Goal: Transaction & Acquisition: Purchase product/service

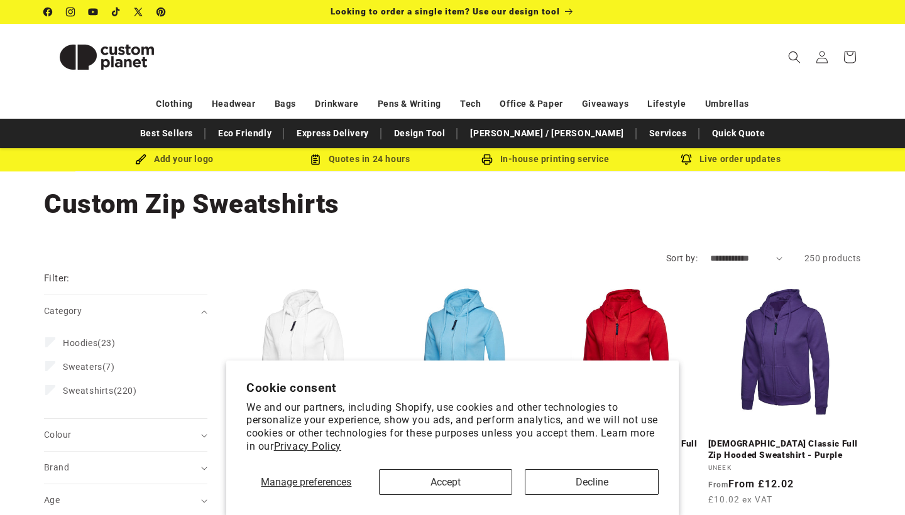
click at [466, 480] on button "Accept" at bounding box center [446, 482] width 134 height 26
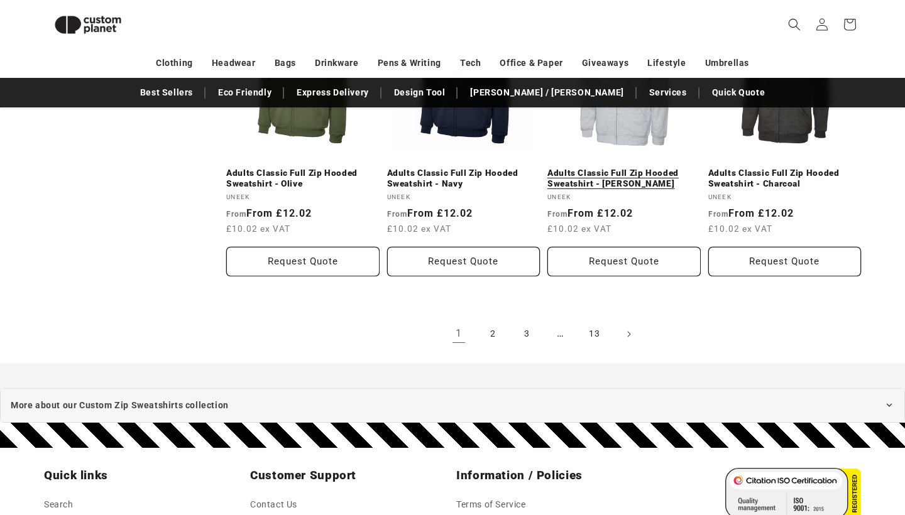
scroll to position [1448, 0]
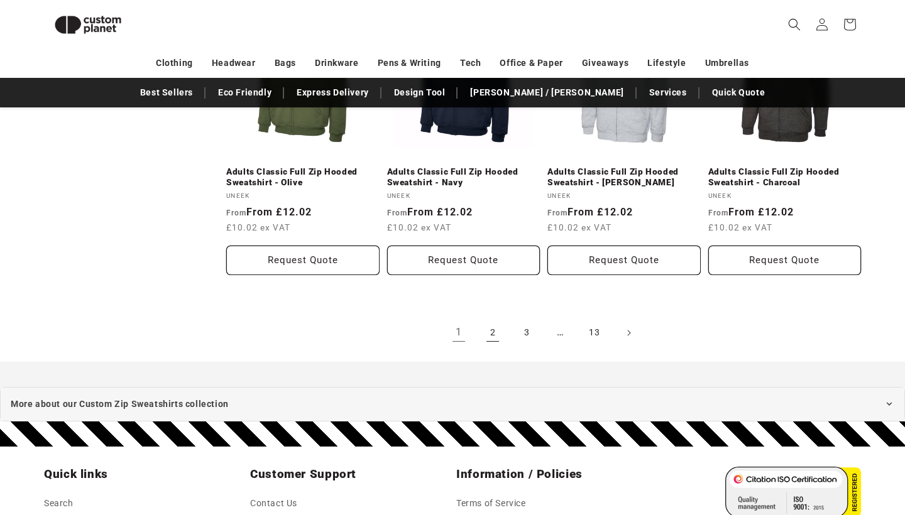
click at [503, 319] on link "2" at bounding box center [493, 333] width 28 height 28
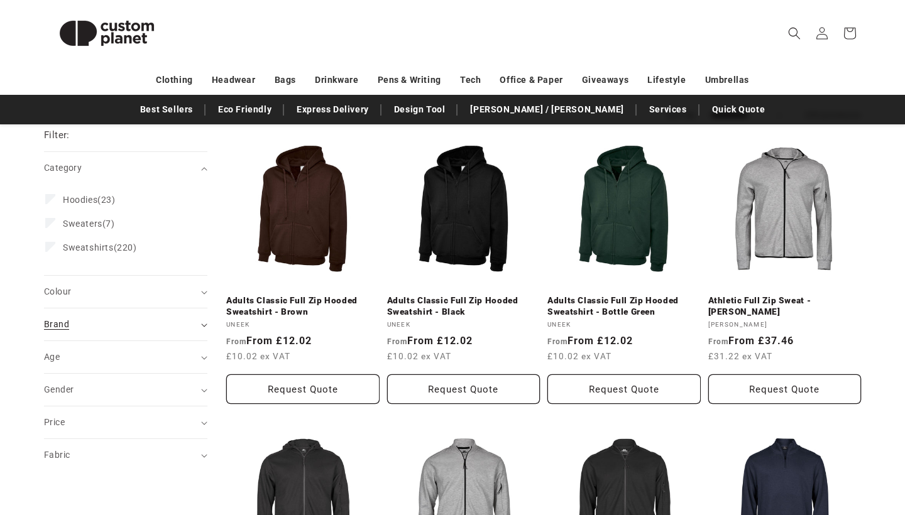
scroll to position [154, 0]
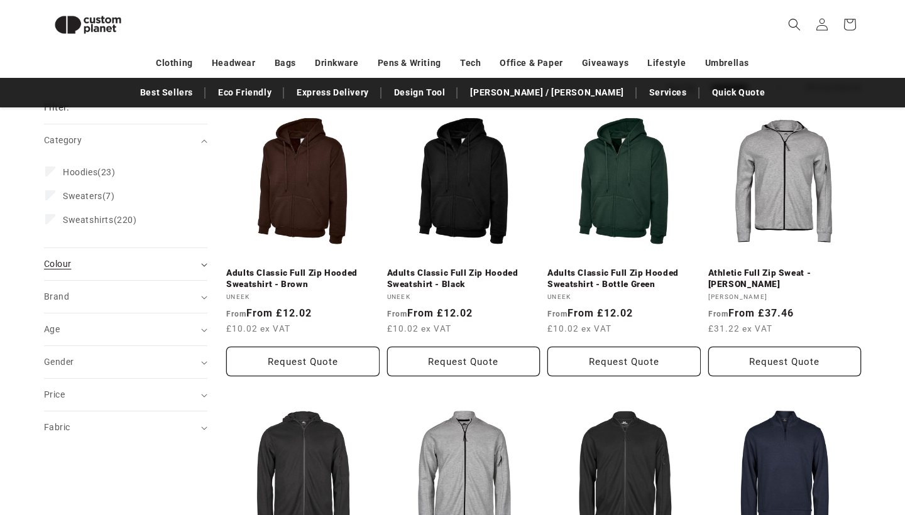
click at [84, 262] on div "Colour (0)" at bounding box center [120, 264] width 153 height 13
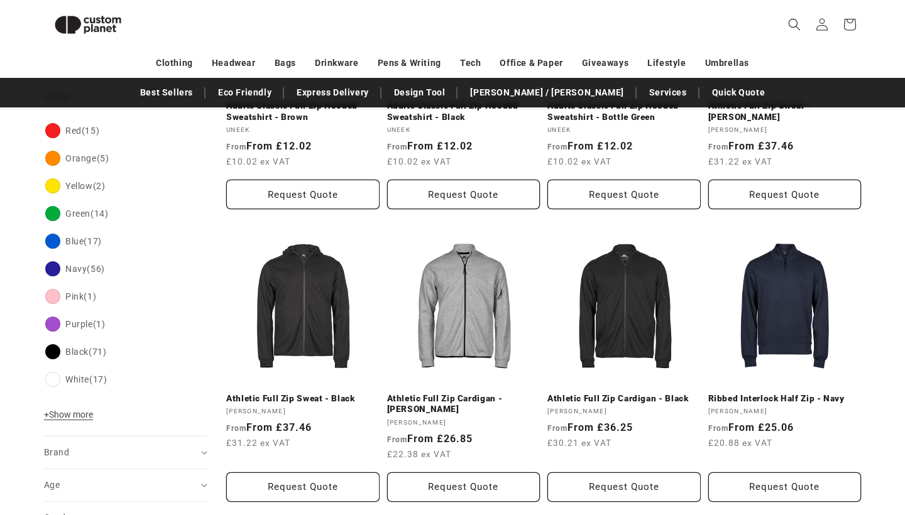
scroll to position [322, 0]
click at [57, 414] on span "+ Show more" at bounding box center [68, 414] width 49 height 10
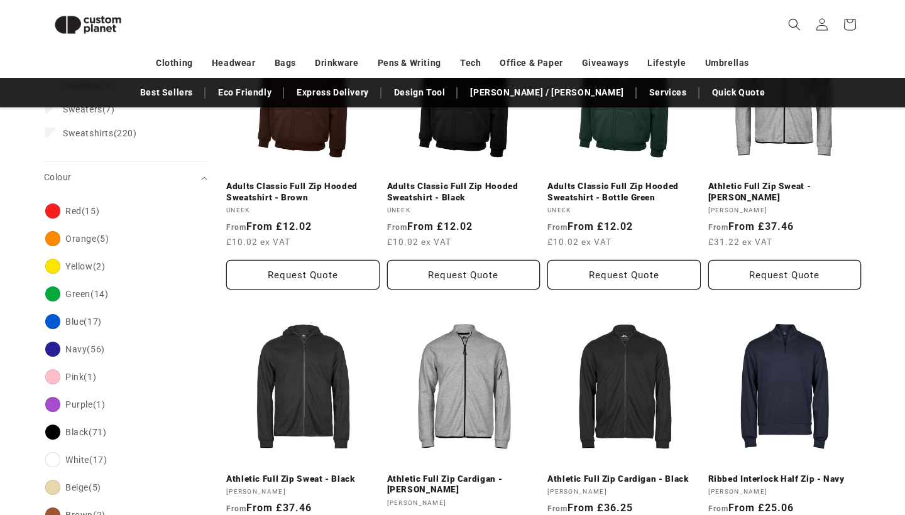
scroll to position [241, 0]
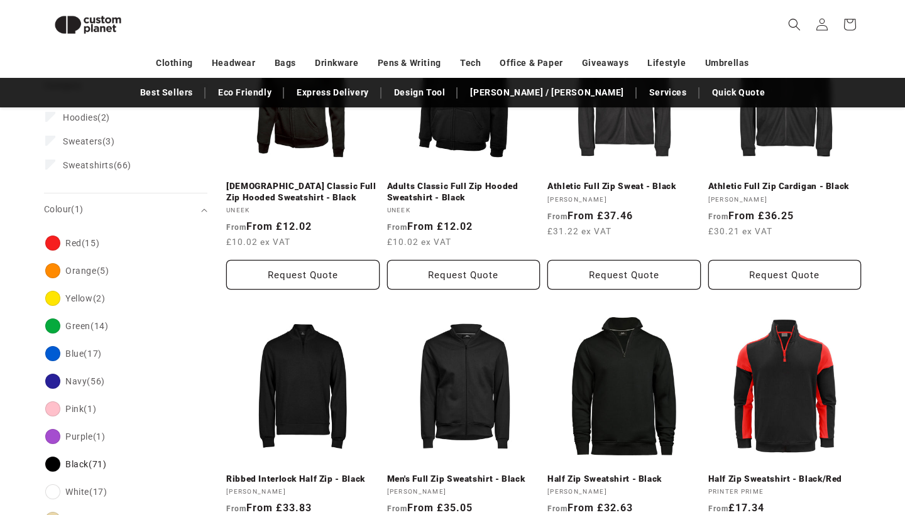
scroll to position [347, 0]
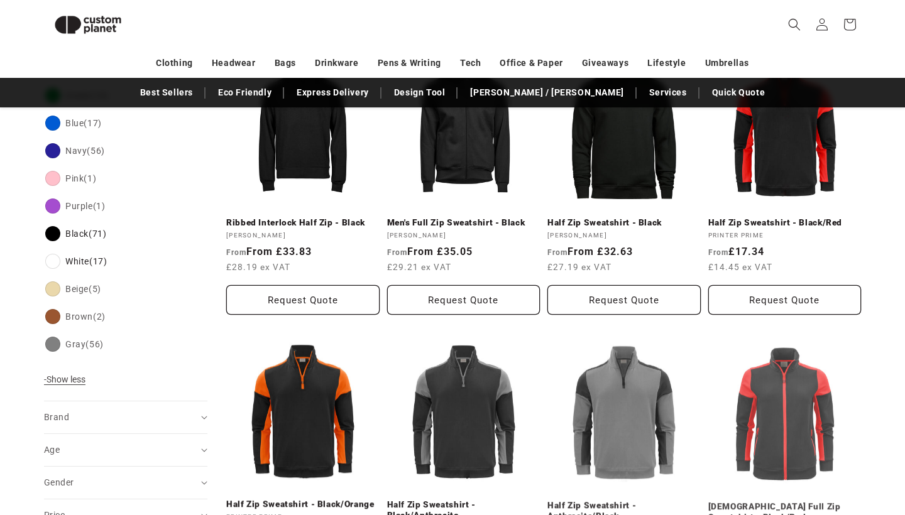
scroll to position [500, 0]
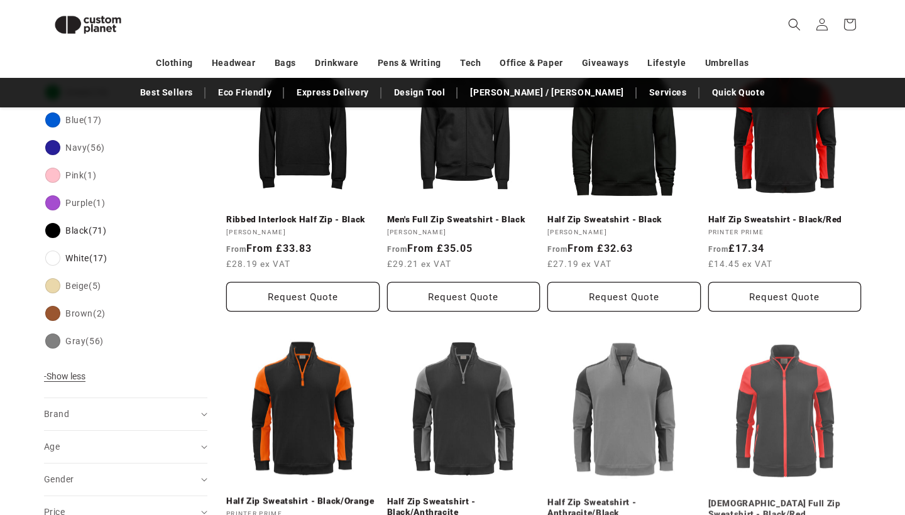
click at [72, 356] on fieldset "Colour Red (15) Red (15 products) Orange (5) Orange (5 products) Yellow (2)" at bounding box center [125, 177] width 161 height 370
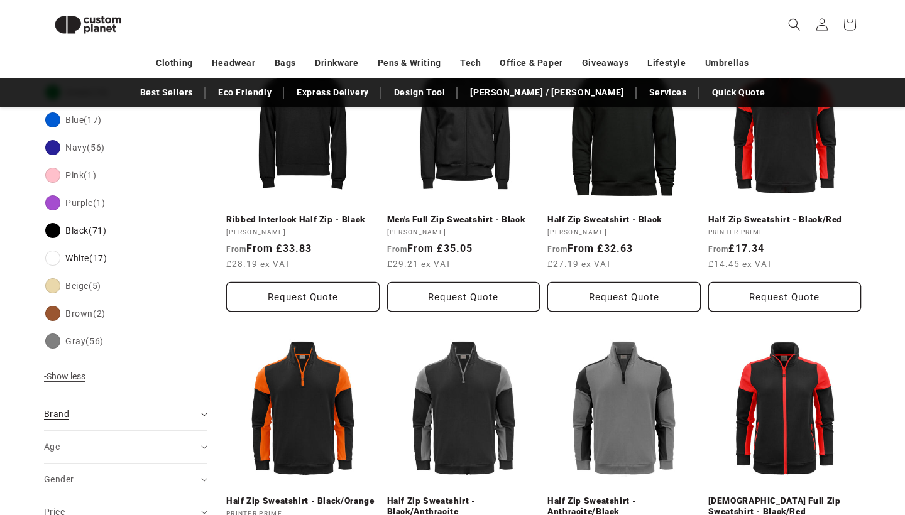
click at [109, 409] on div "Brand (0)" at bounding box center [120, 414] width 153 height 13
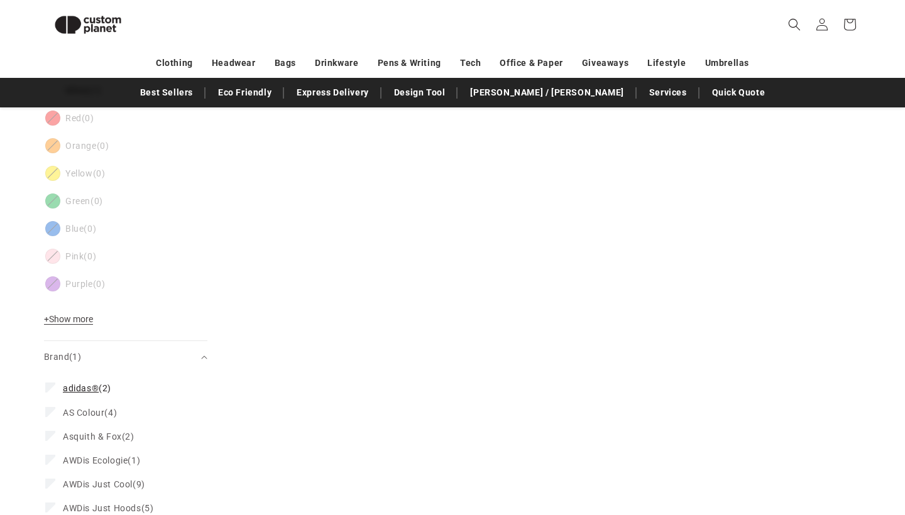
click at [50, 388] on icon at bounding box center [50, 387] width 7 height 4
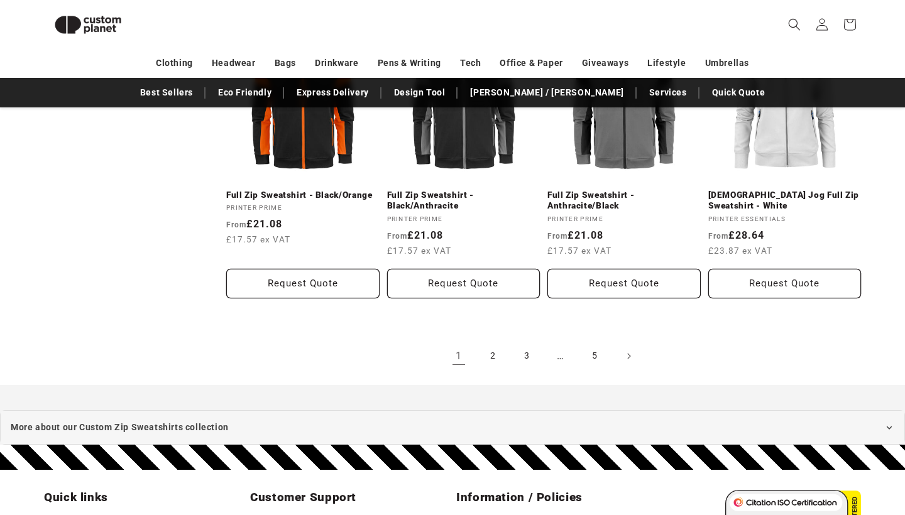
scroll to position [1390, 0]
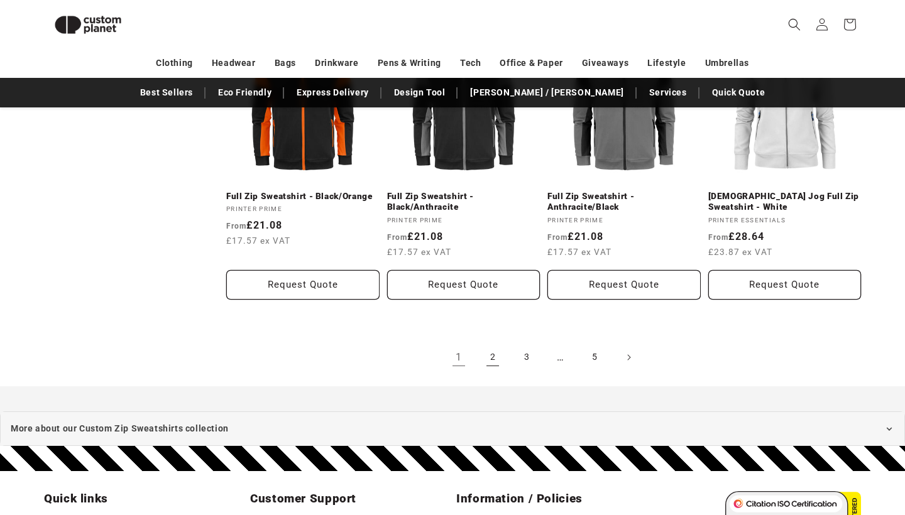
click at [491, 351] on link "2" at bounding box center [493, 358] width 28 height 28
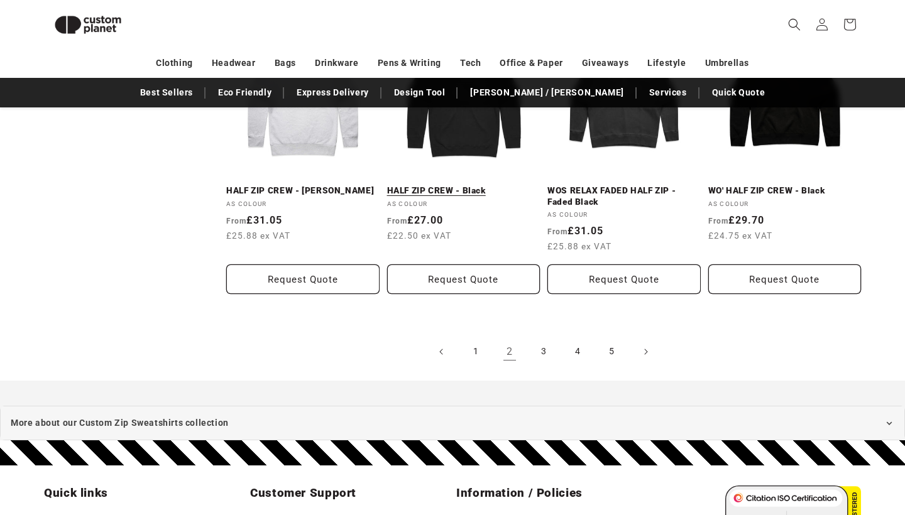
scroll to position [1497, 0]
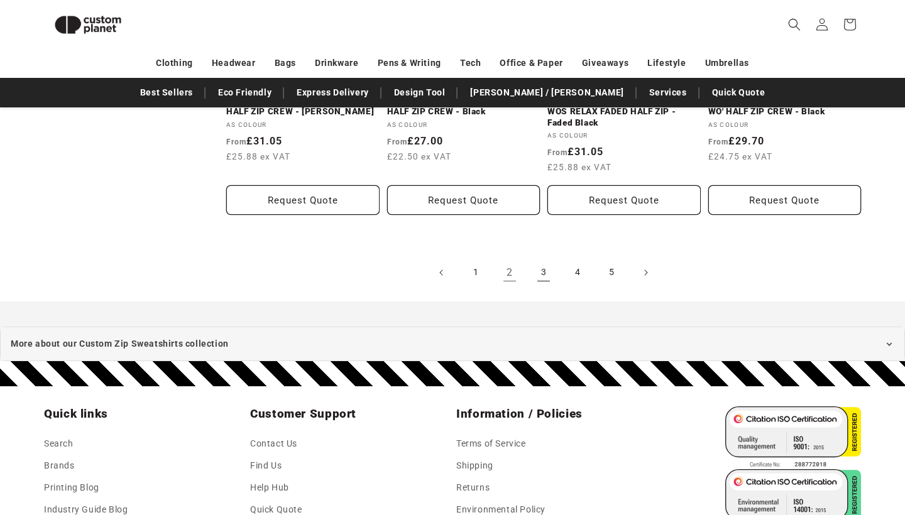
click at [544, 260] on link "3" at bounding box center [544, 273] width 28 height 28
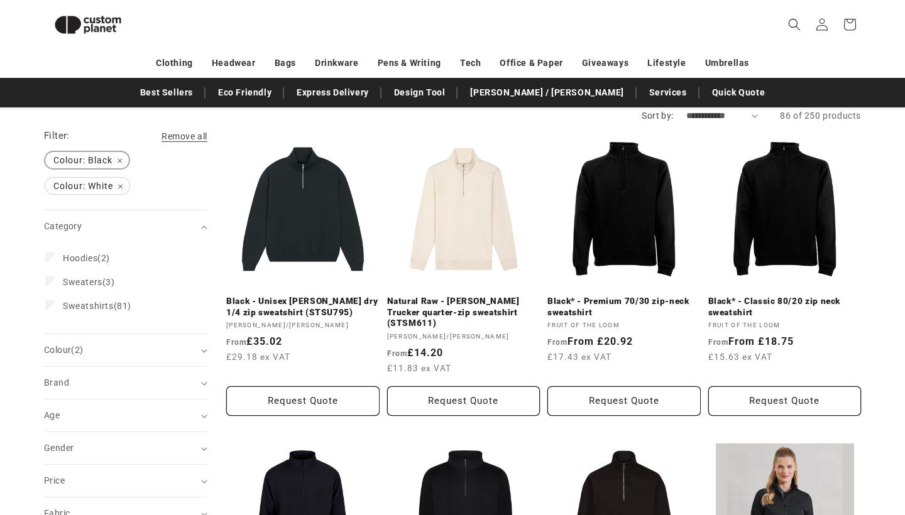
scroll to position [311, 0]
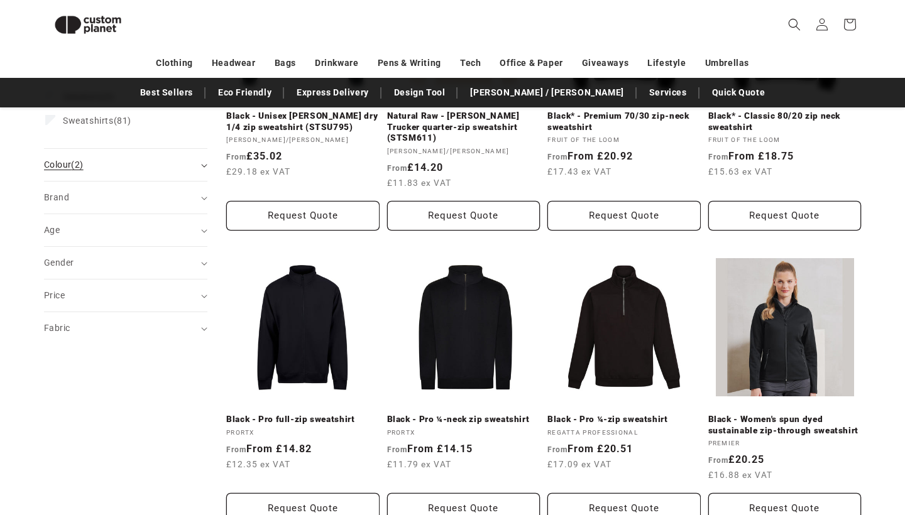
click at [117, 167] on div "Colour (2)" at bounding box center [120, 164] width 153 height 13
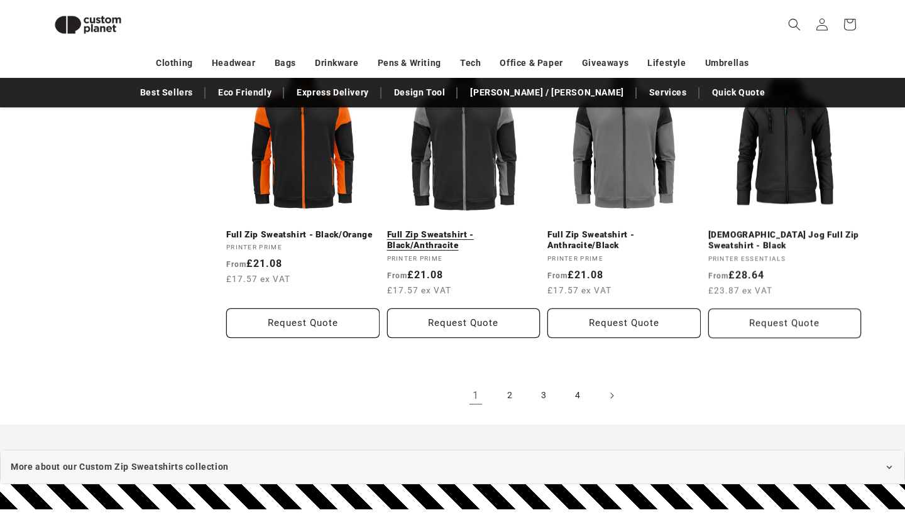
scroll to position [1352, 0]
click at [502, 390] on link "2" at bounding box center [510, 396] width 28 height 28
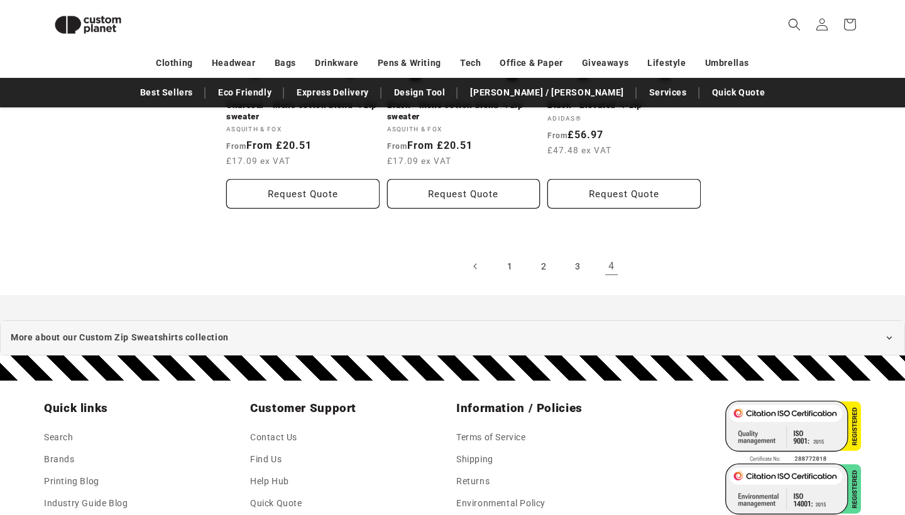
scroll to position [905, 0]
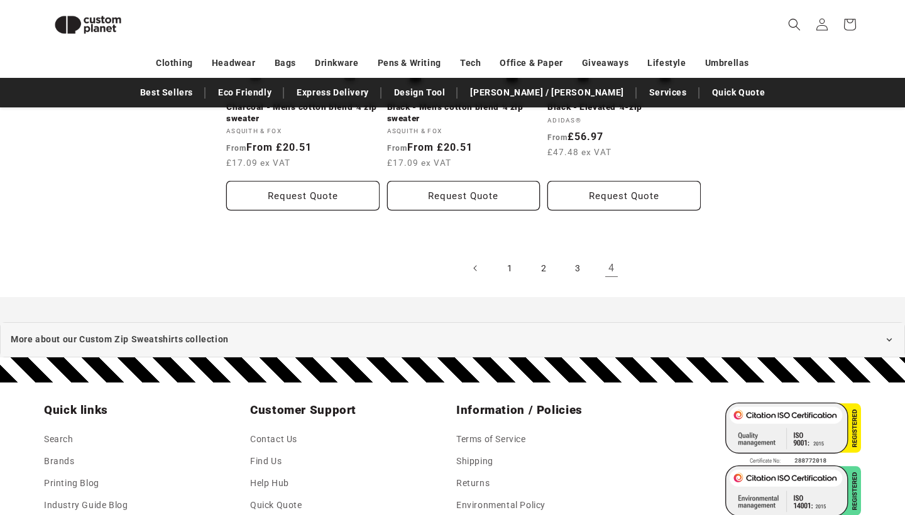
click at [613, 268] on link "4" at bounding box center [612, 269] width 28 height 28
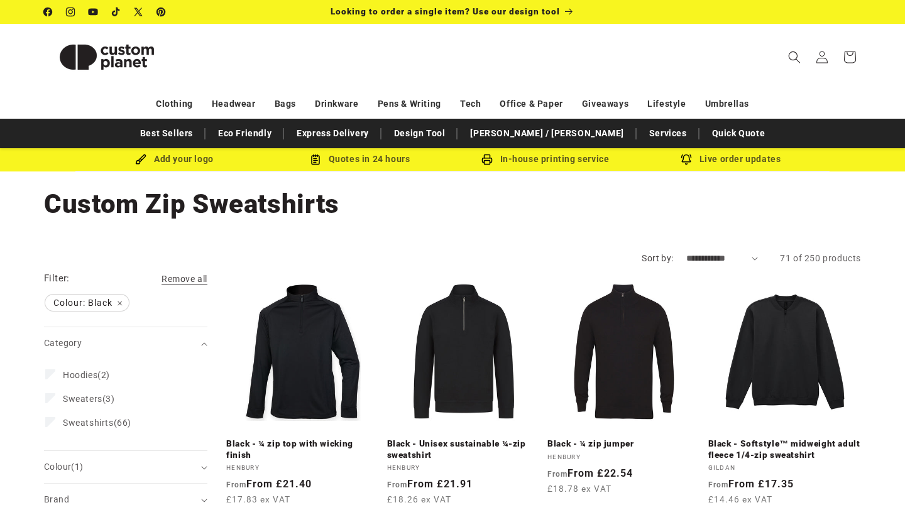
scroll to position [0, 0]
